Goal: Find specific page/section: Find specific page/section

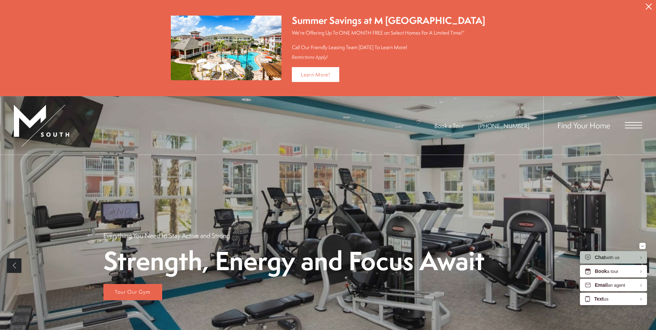
click at [630, 126] on span "Open Menu" at bounding box center [633, 125] width 17 height 6
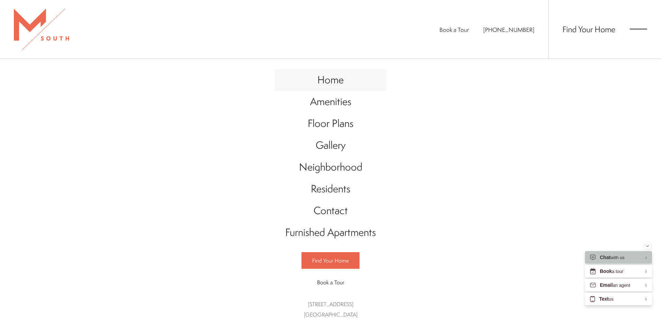
click at [332, 81] on span "Home" at bounding box center [330, 80] width 26 height 14
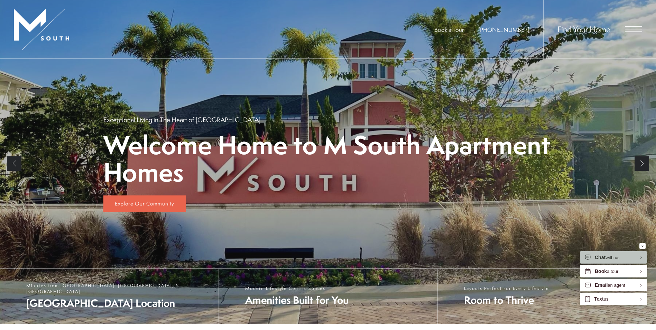
scroll to position [104, 0]
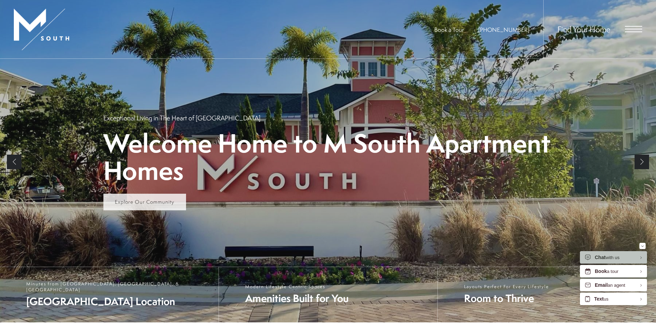
click at [136, 200] on span "Explore Our Community" at bounding box center [144, 201] width 59 height 7
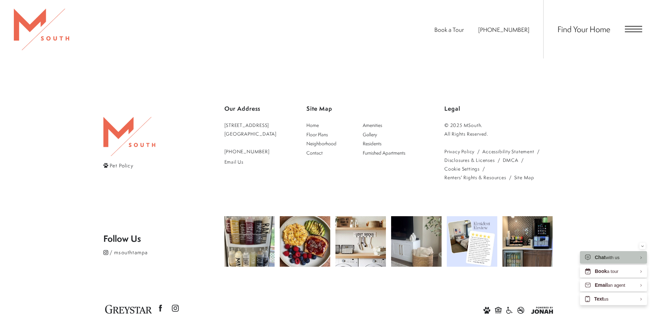
scroll to position [808, 0]
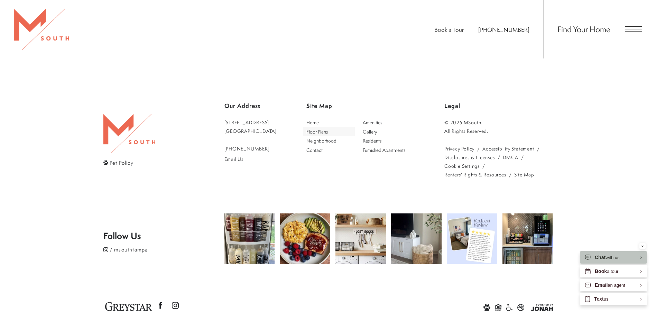
click at [322, 128] on span "Floor Plans" at bounding box center [316, 131] width 21 height 7
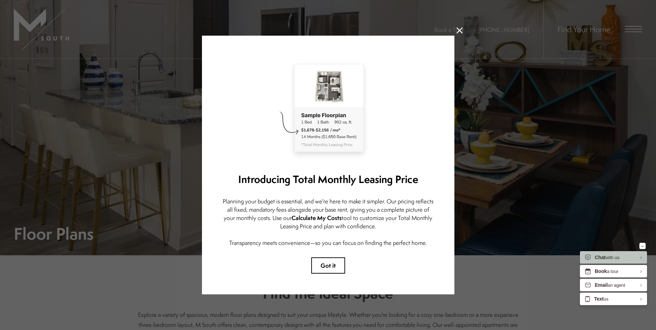
click at [458, 27] on icon at bounding box center [460, 30] width 6 height 6
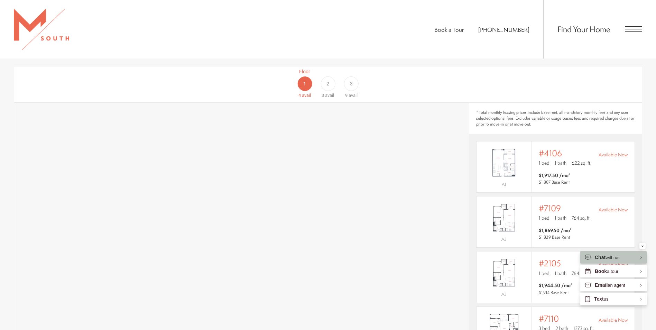
scroll to position [450, 0]
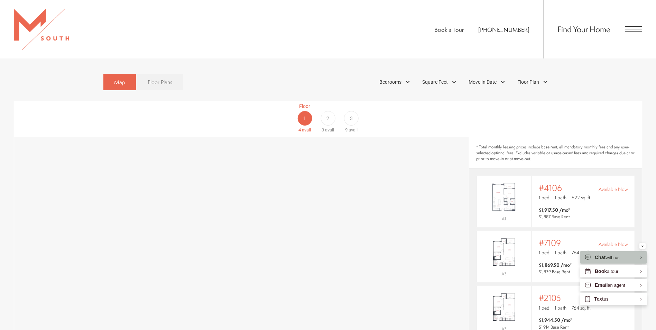
click at [326, 115] on span "2" at bounding box center [327, 118] width 3 height 7
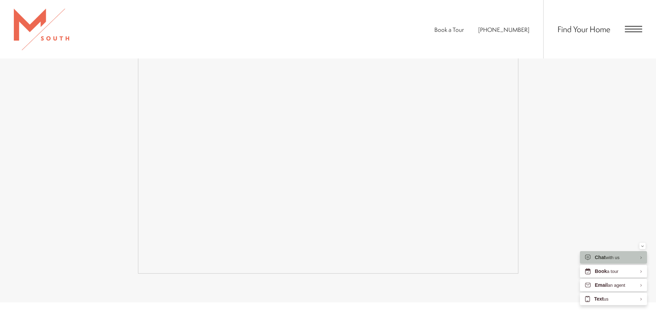
scroll to position [1323, 0]
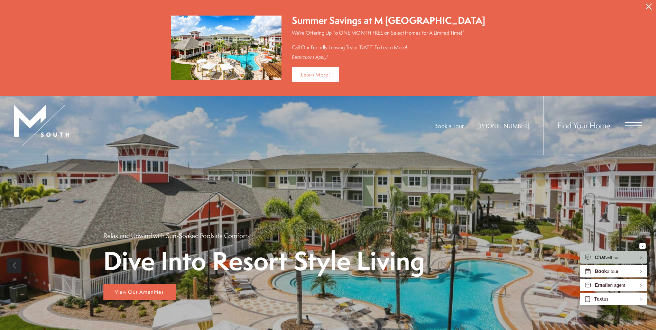
click at [648, 5] on icon "Close Alert" at bounding box center [649, 6] width 6 height 6
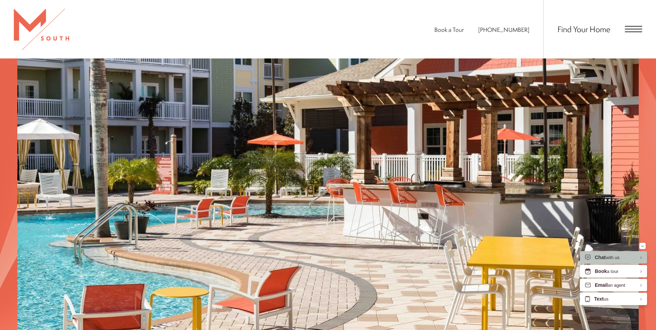
scroll to position [1041, 0]
